Goal: Ask a question

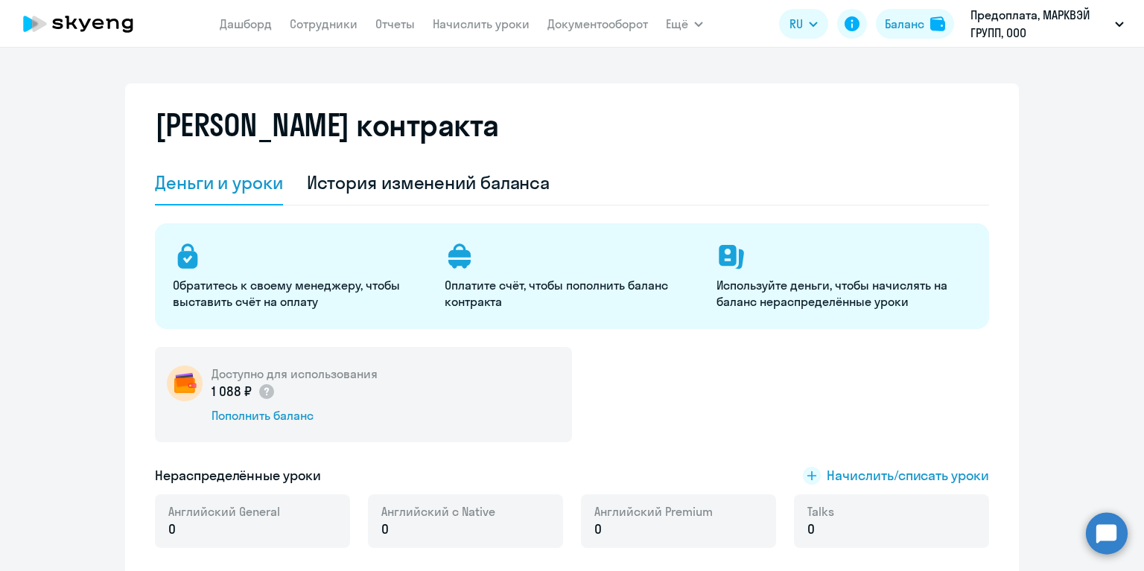
select select "english_adult_not_native_speaker"
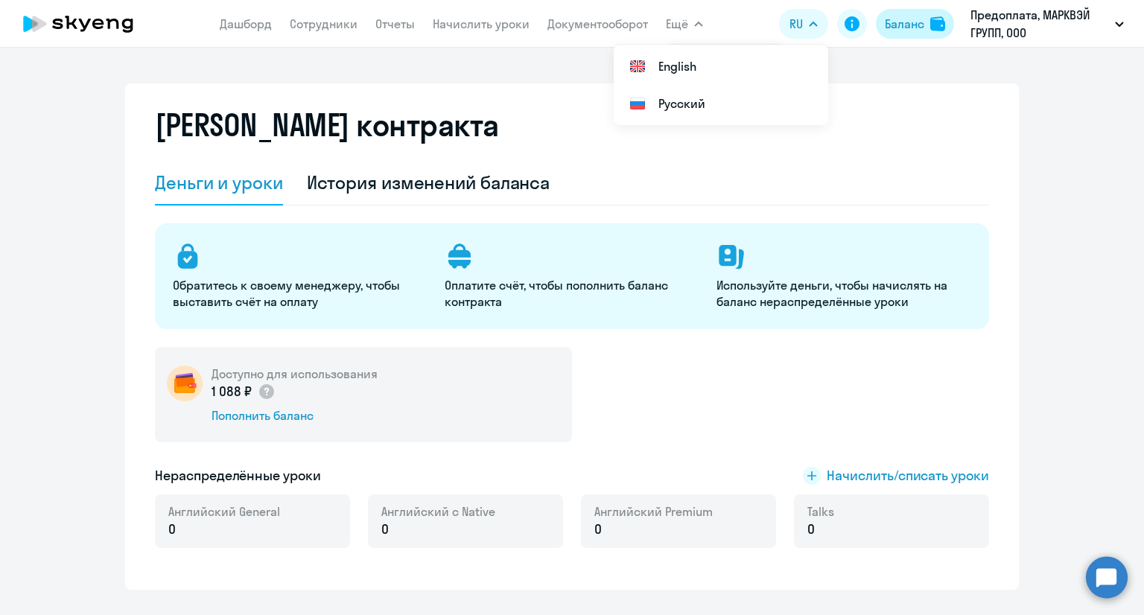
click at [924, 22] on button "Баланс" at bounding box center [915, 24] width 78 height 30
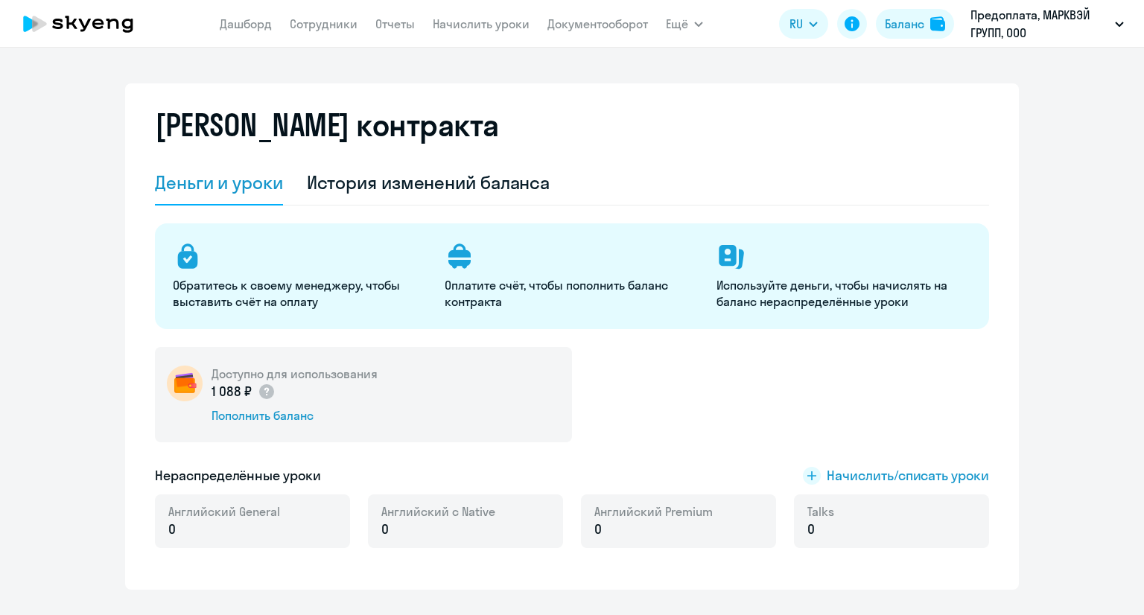
select select "english_adult_not_native_speaker"
click at [1099, 581] on circle at bounding box center [1107, 577] width 42 height 42
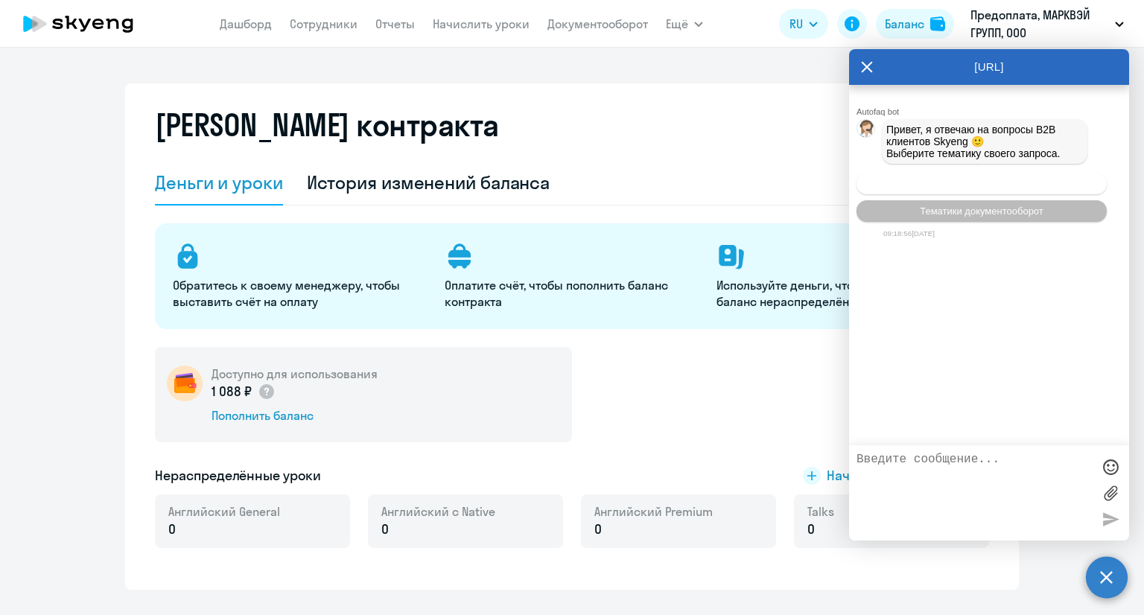
click at [968, 182] on span "Операционное сопровождение" at bounding box center [982, 183] width 140 height 11
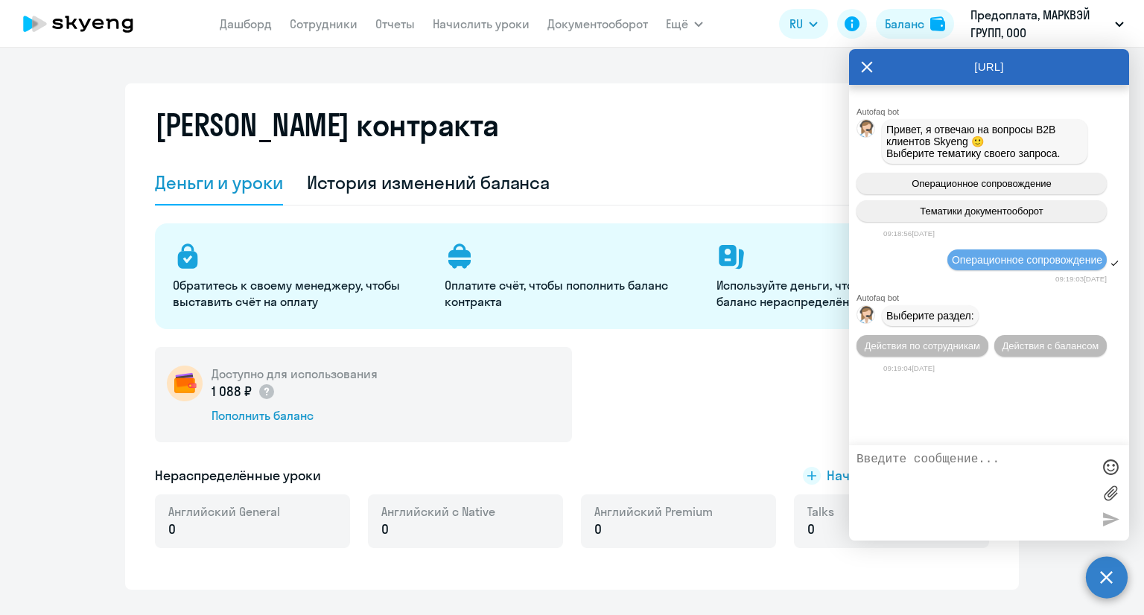
click at [889, 469] on textarea at bounding box center [973, 493] width 235 height 80
type textarea "Д"
click at [870, 64] on icon at bounding box center [867, 67] width 12 height 36
